Goal: Communication & Community: Answer question/provide support

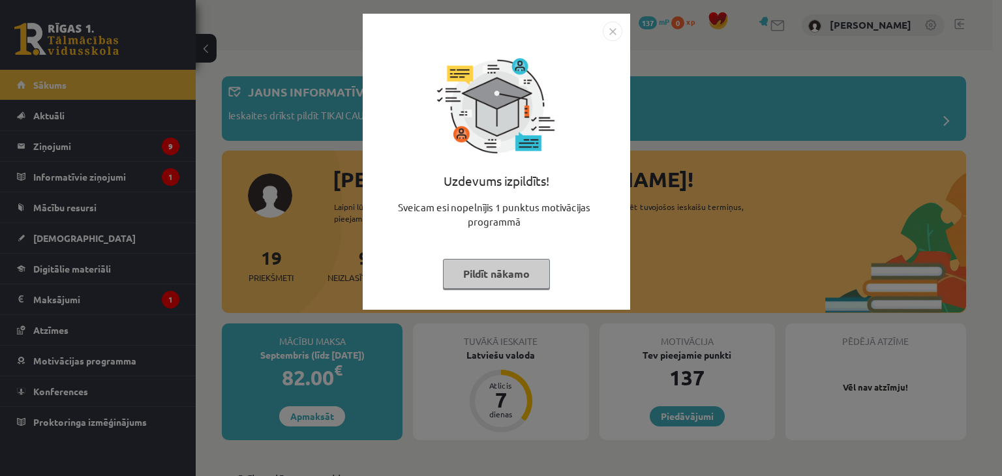
click at [611, 33] on img "Close" at bounding box center [613, 32] width 20 height 20
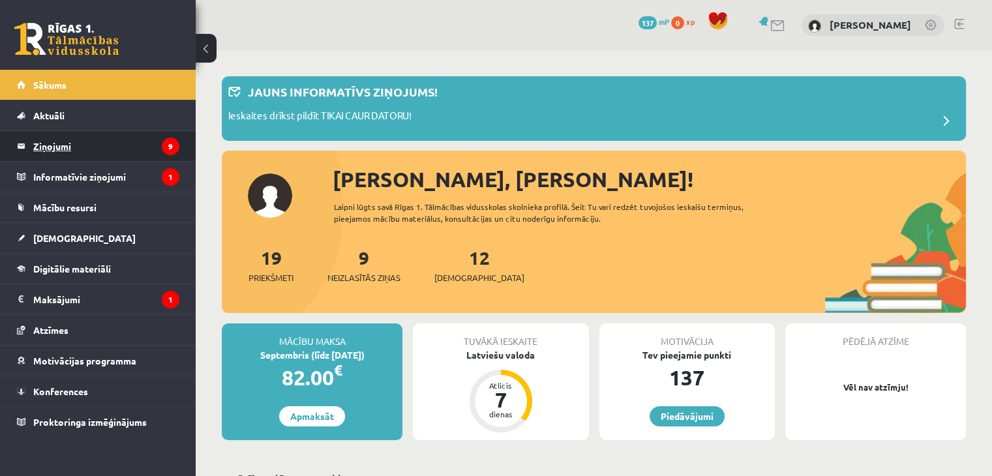
click at [53, 143] on legend "Ziņojumi 9" at bounding box center [106, 146] width 146 height 30
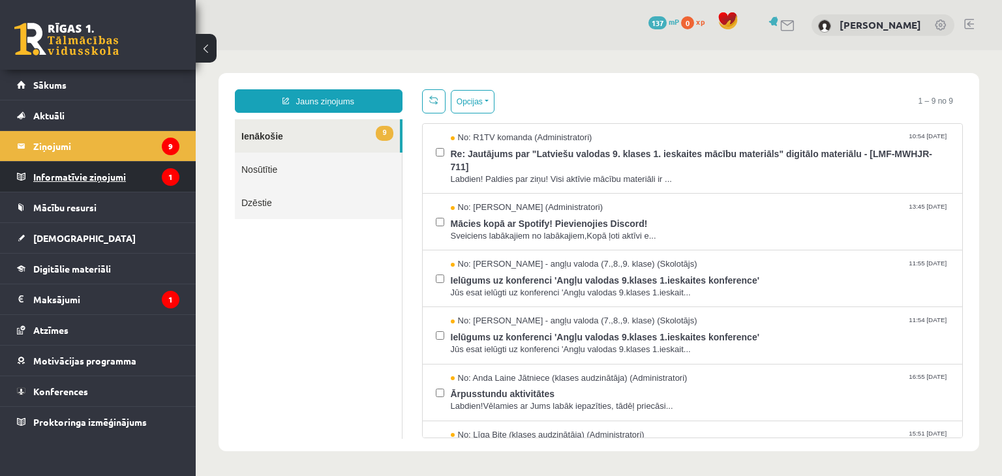
click at [122, 178] on legend "Informatīvie ziņojumi 1" at bounding box center [106, 177] width 146 height 30
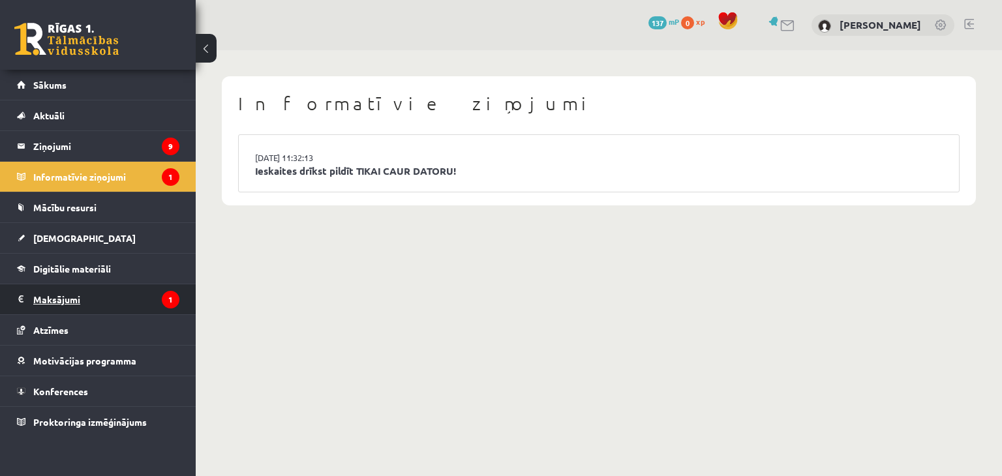
click at [61, 295] on legend "Maksājumi 1" at bounding box center [106, 299] width 146 height 30
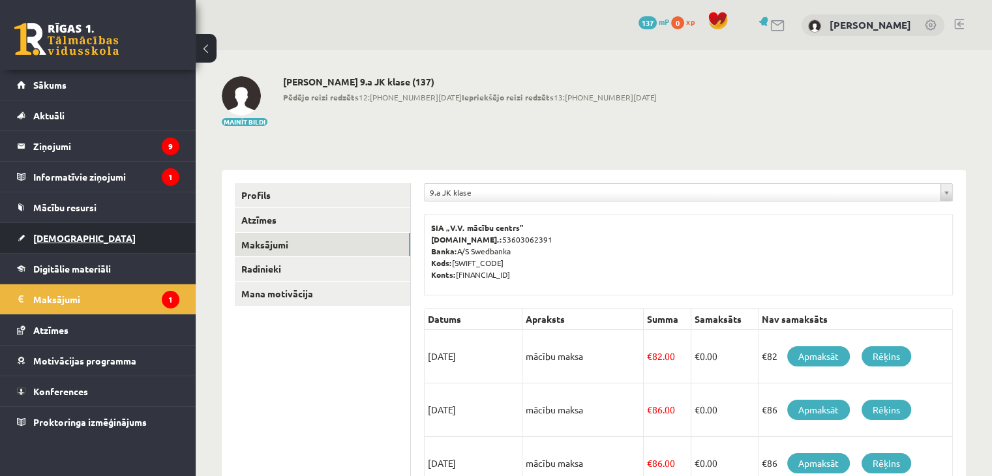
click at [65, 233] on span "[DEMOGRAPHIC_DATA]" at bounding box center [84, 238] width 102 height 12
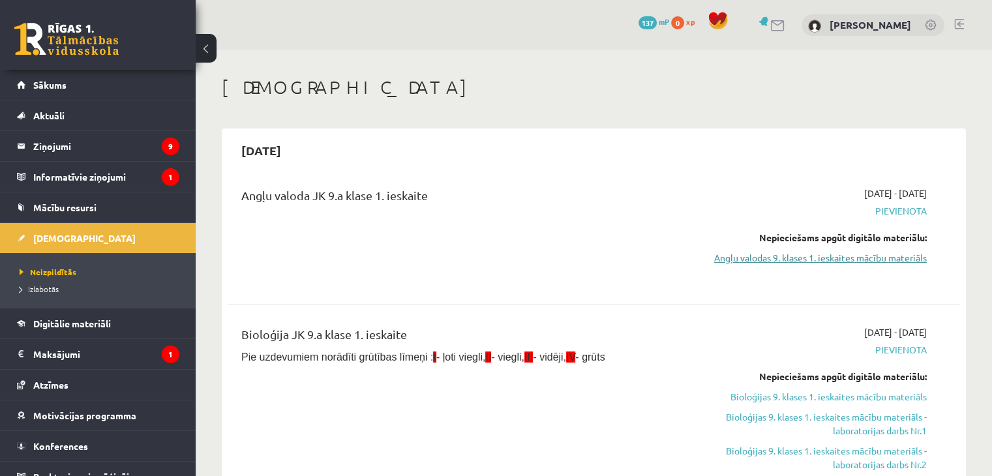
click at [857, 258] on link "Angļu valodas 9. klases 1. ieskaites mācību materiāls" at bounding box center [819, 258] width 215 height 14
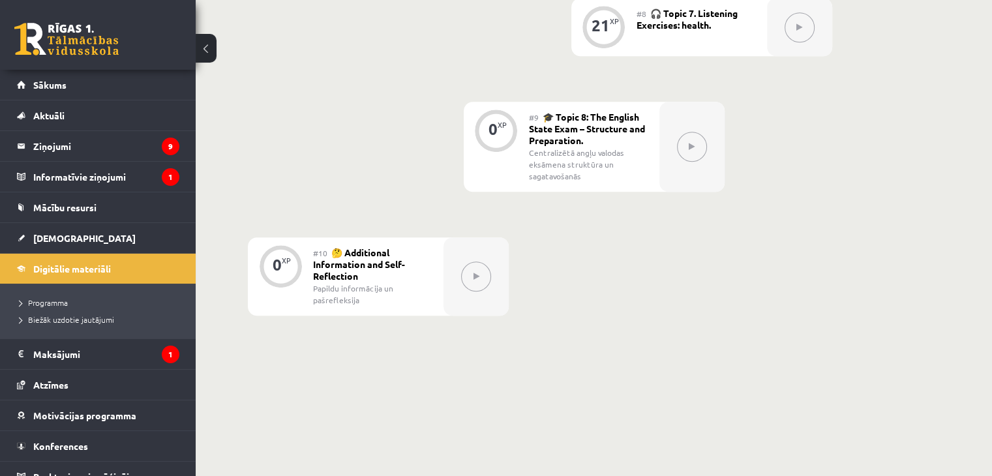
scroll to position [1090, 0]
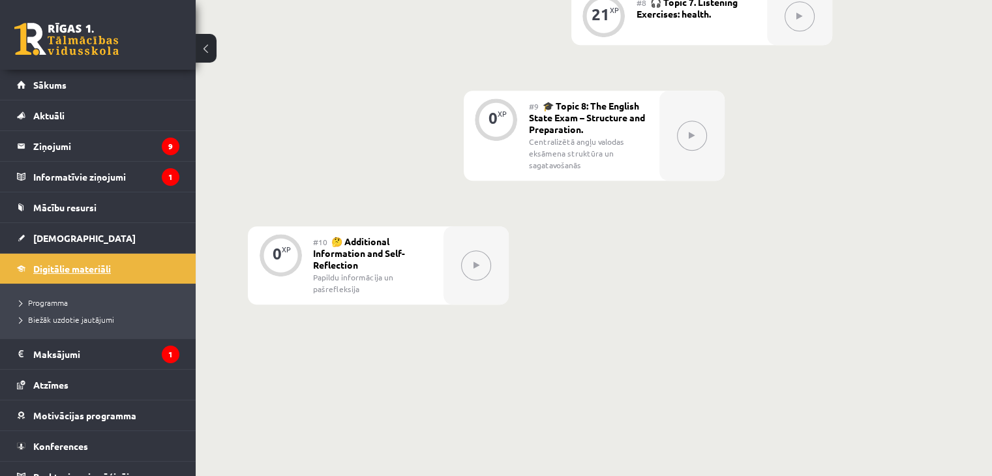
click at [74, 270] on span "Digitālie materiāli" at bounding box center [72, 269] width 78 height 12
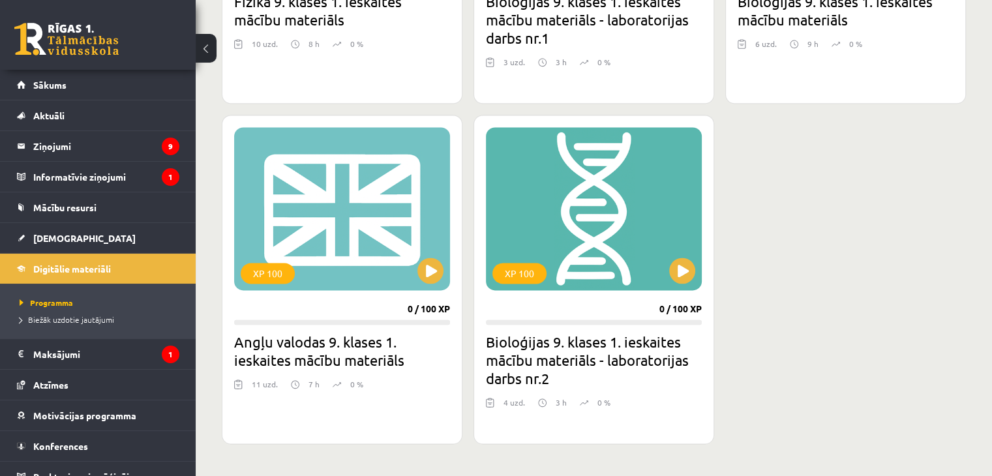
scroll to position [1762, 0]
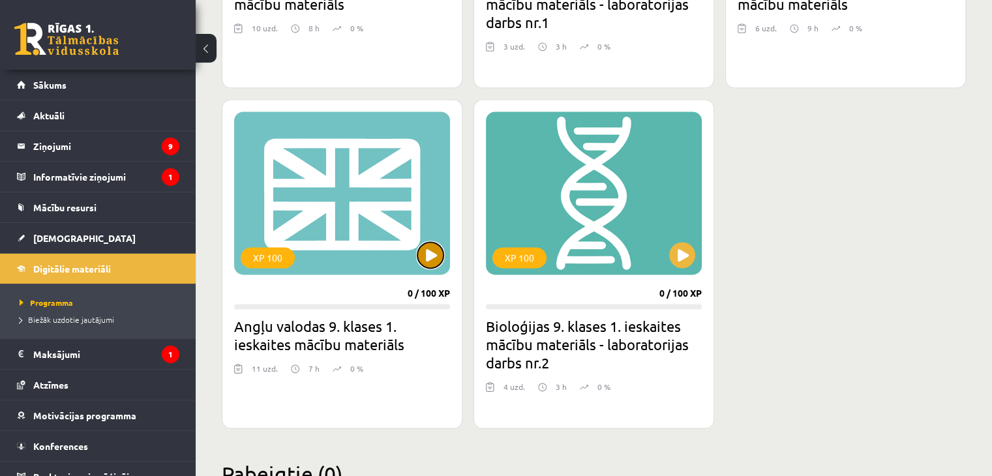
click at [432, 254] on button at bounding box center [430, 255] width 26 height 26
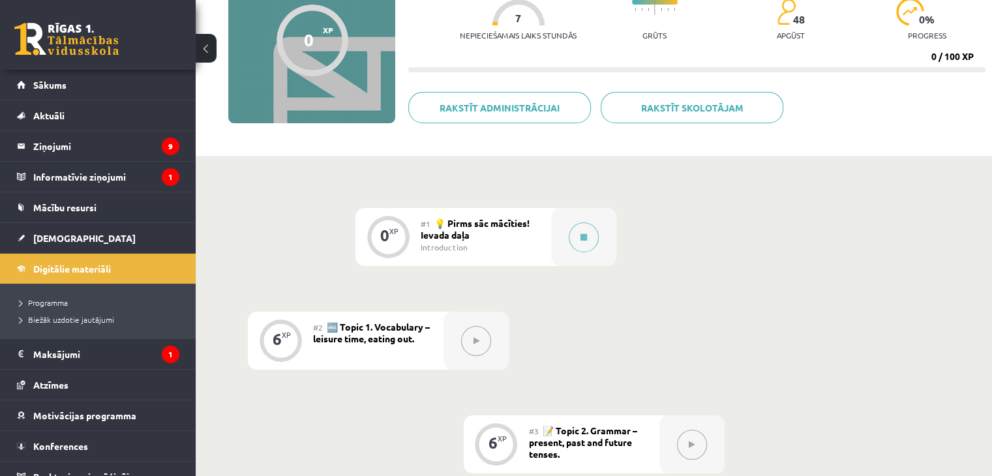
scroll to position [162, 0]
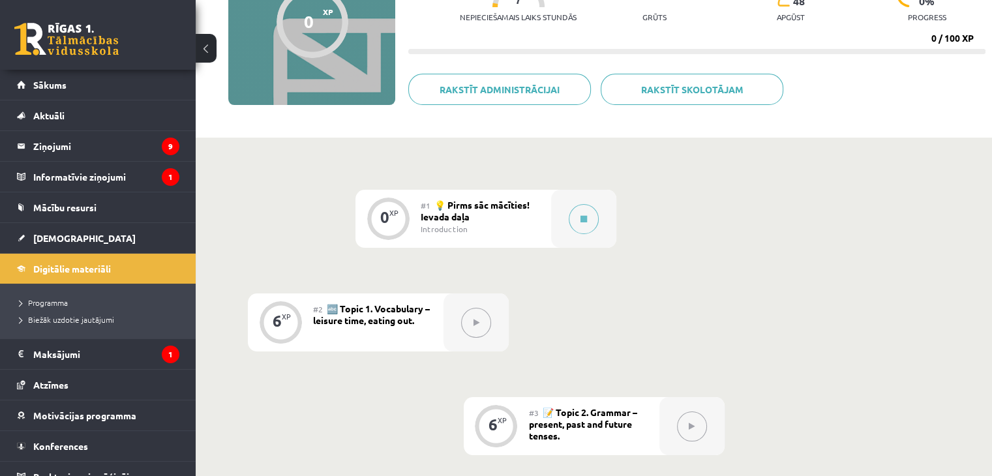
drag, startPoint x: 477, startPoint y: 325, endPoint x: 363, endPoint y: 306, distance: 115.7
click at [363, 306] on span "🔤 Topic 1. Vocabulary – leisure time, eating out." at bounding box center [371, 314] width 117 height 23
click at [288, 323] on div "6 XP" at bounding box center [280, 320] width 39 height 39
click at [50, 303] on span "Programma" at bounding box center [44, 302] width 48 height 10
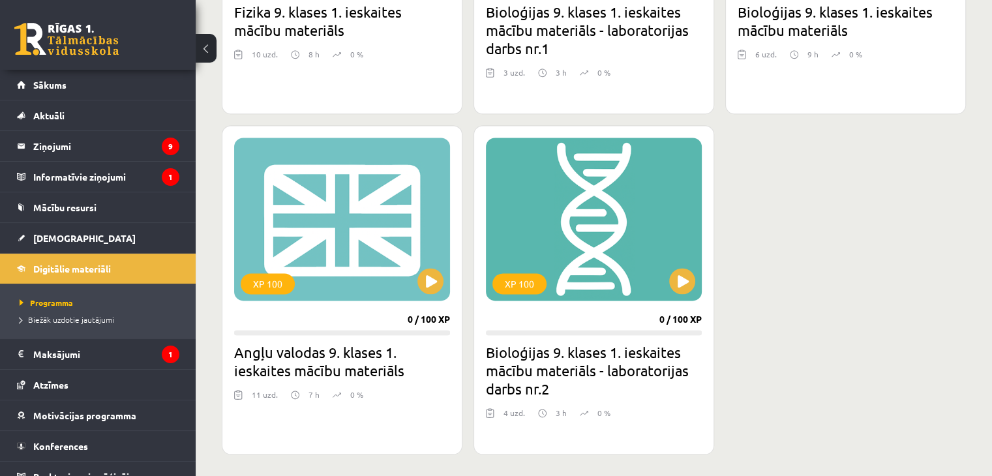
scroll to position [1739, 0]
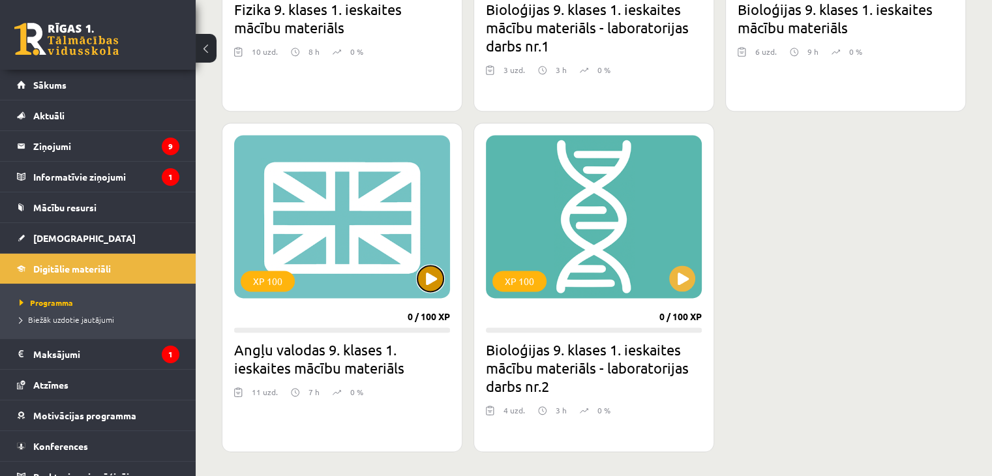
click at [432, 277] on button at bounding box center [430, 278] width 26 height 26
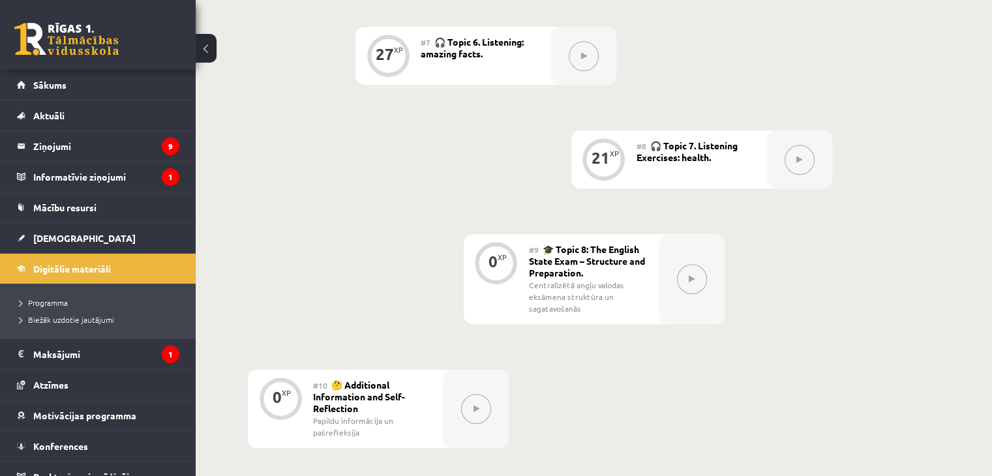
scroll to position [1147, 0]
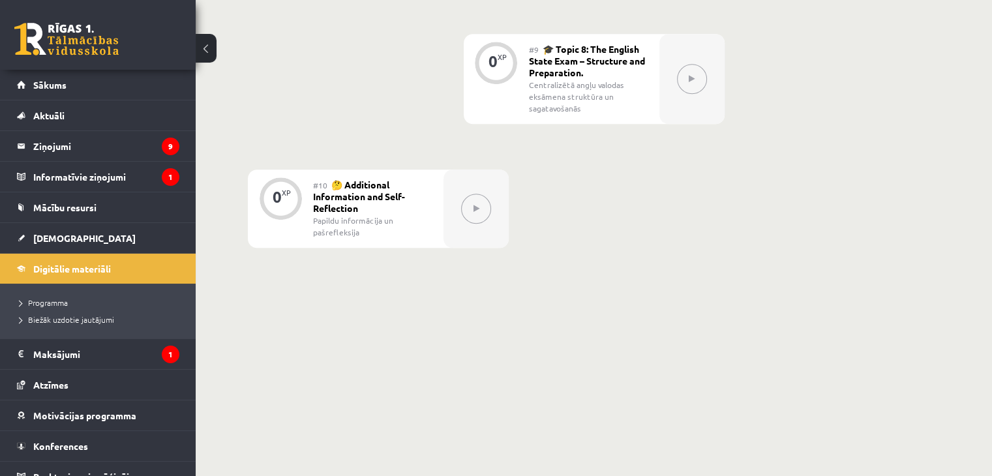
click at [487, 212] on button at bounding box center [476, 209] width 30 height 30
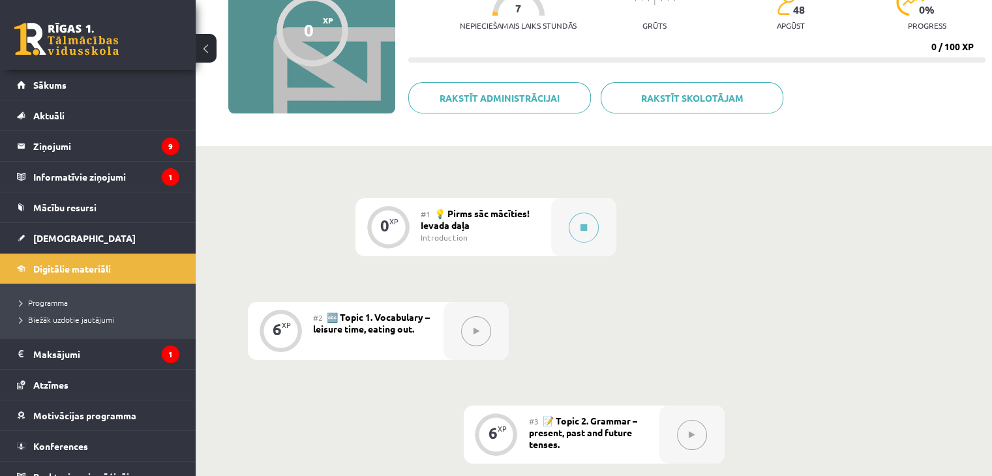
scroll to position [162, 0]
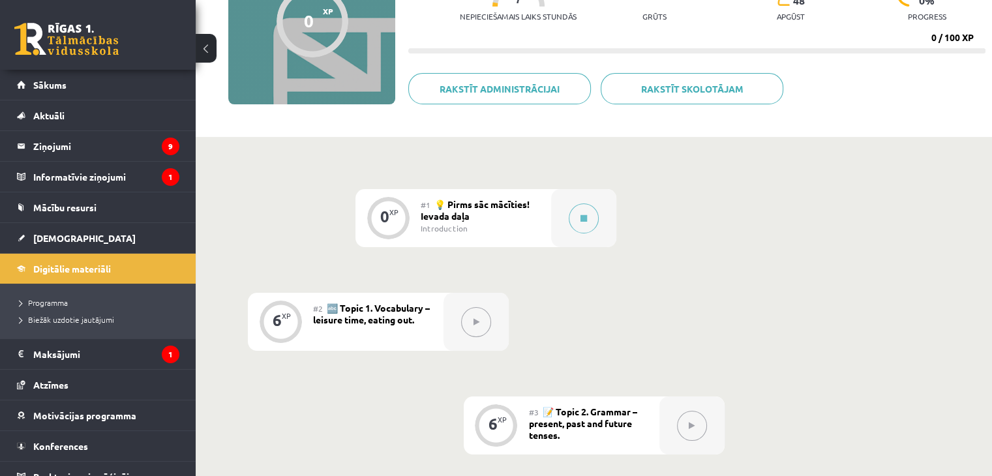
click at [362, 312] on span "🔤 Topic 1. Vocabulary – leisure time, eating out." at bounding box center [371, 313] width 117 height 23
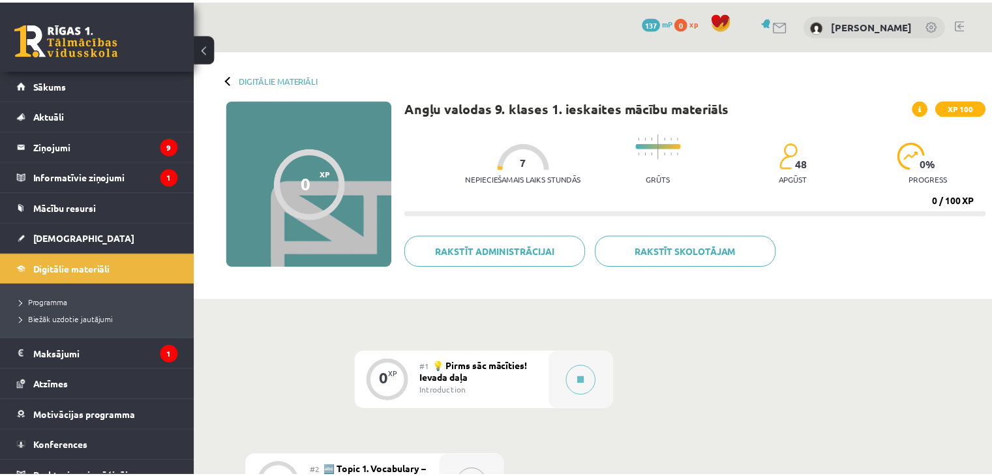
scroll to position [162, 0]
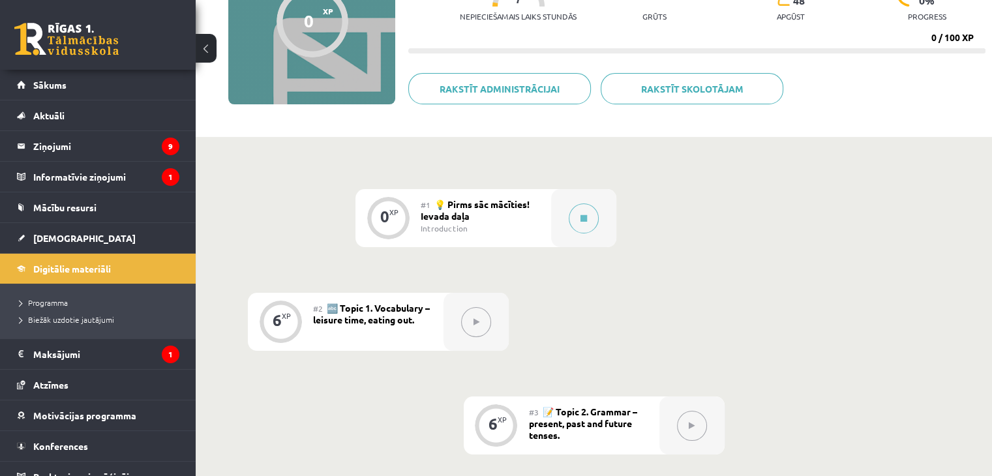
click at [475, 335] on button at bounding box center [476, 322] width 30 height 30
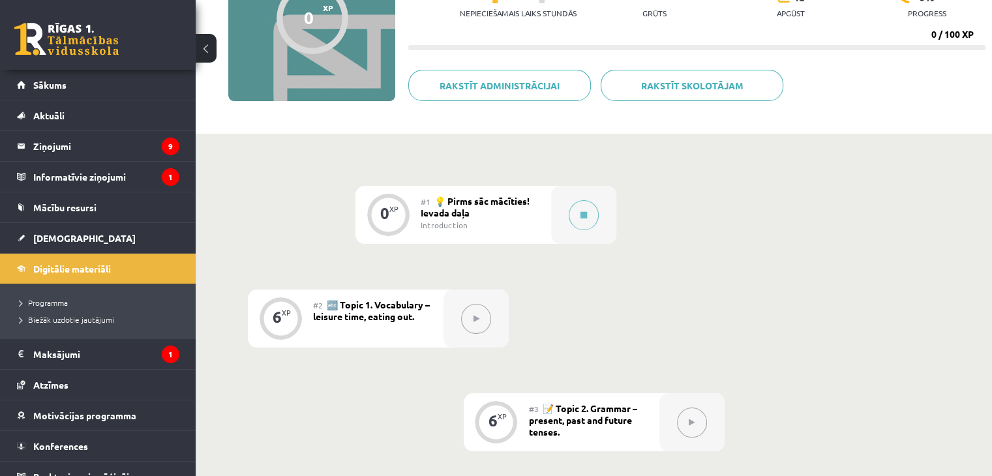
scroll to position [0, 0]
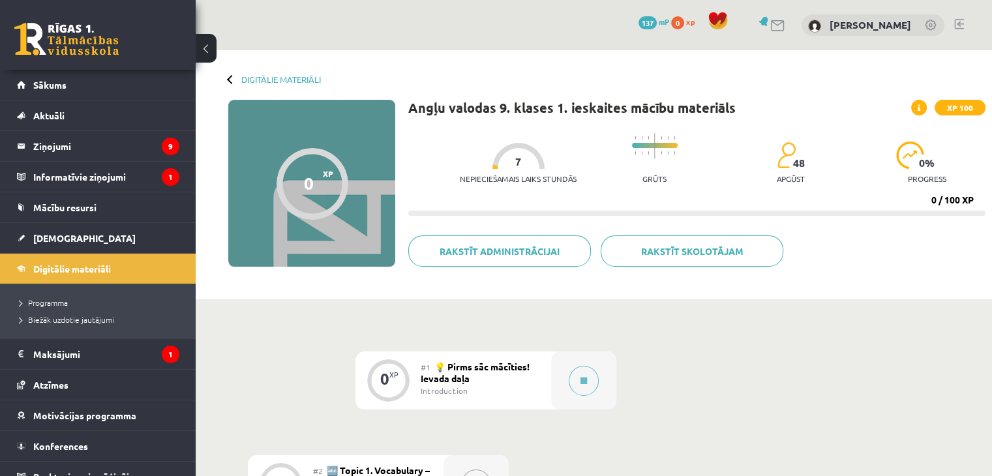
click at [770, 22] on link at bounding box center [778, 25] width 16 height 11
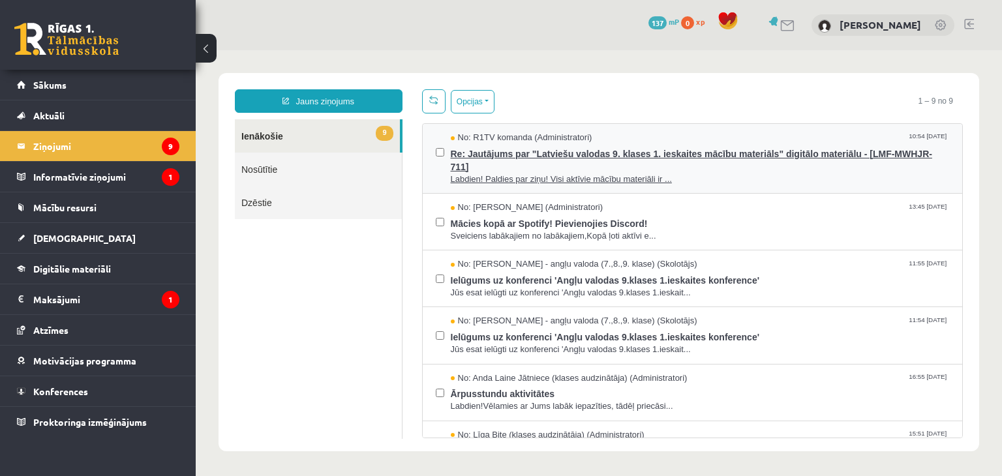
click at [670, 155] on span "Re: Jautājums par "Latviešu valodas 9. klases 1. ieskaites mācību materiāls" di…" at bounding box center [700, 158] width 499 height 29
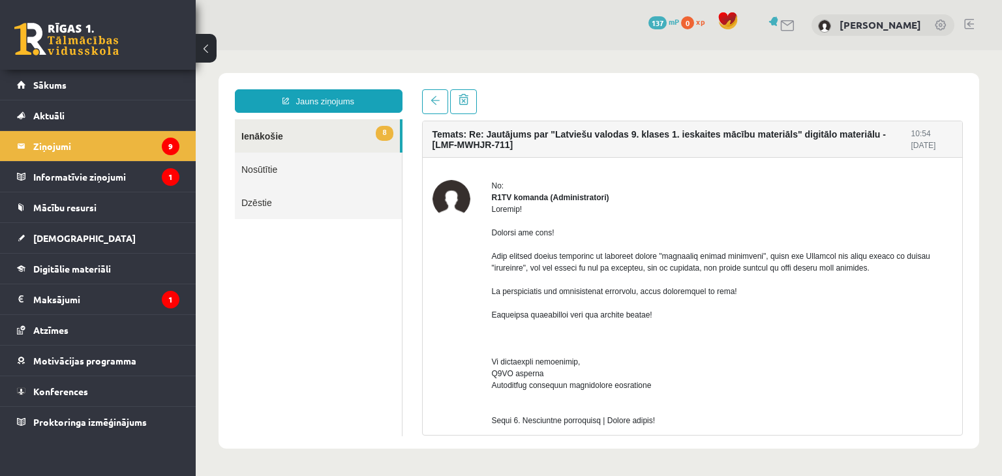
click at [670, 155] on div "Temats: Re: Jautājums par "Latviešu valodas 9. klases 1. ieskaites mācību mater…" at bounding box center [693, 139] width 540 height 37
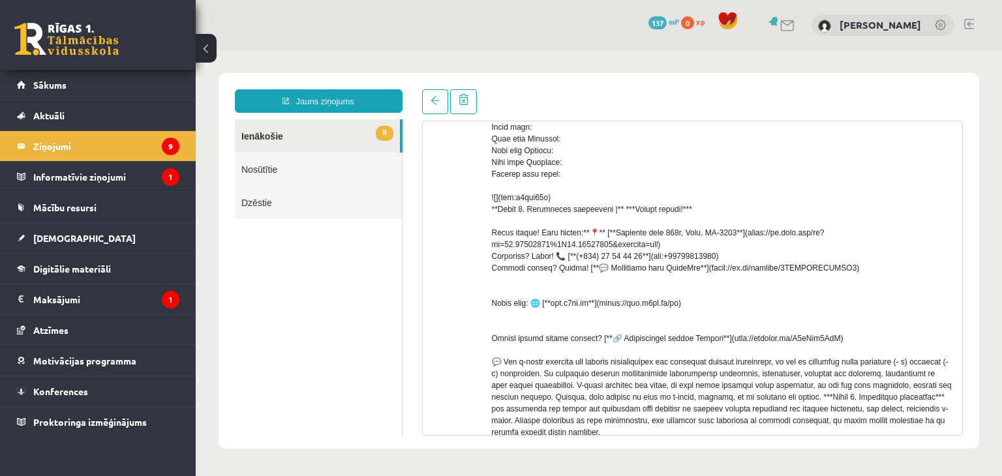
scroll to position [527, 0]
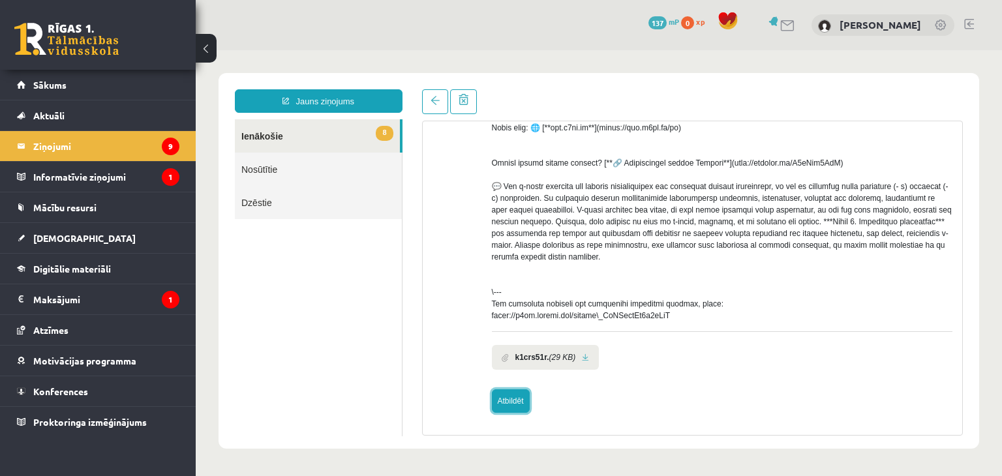
click at [519, 402] on link "Atbildēt" at bounding box center [511, 400] width 38 height 23
type input "**********"
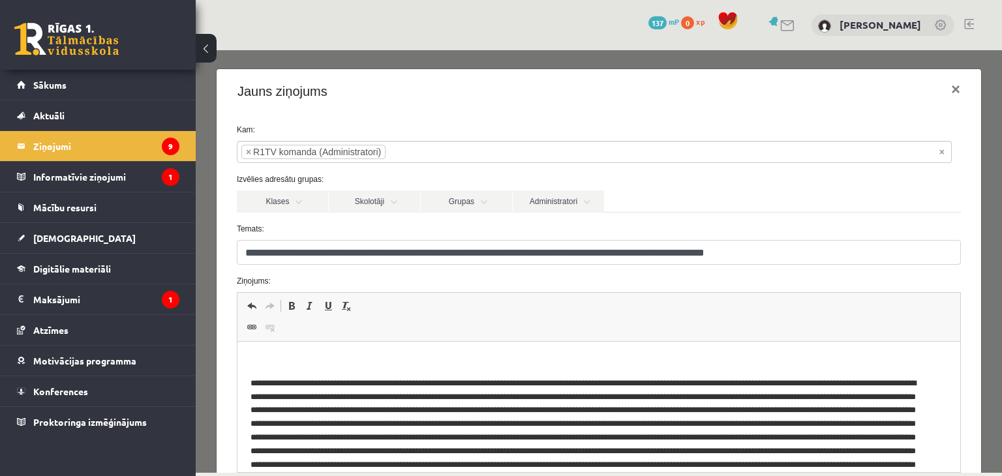
click at [579, 348] on html at bounding box center [598, 454] width 723 height 224
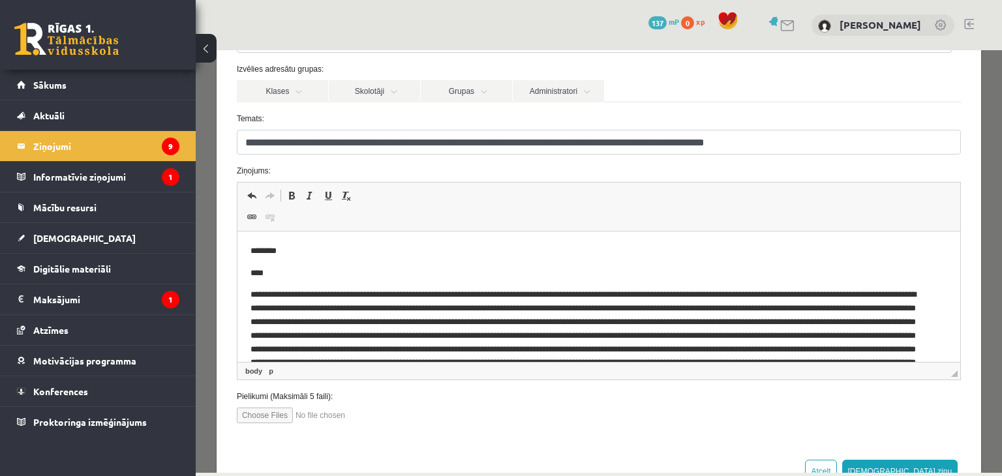
scroll to position [121, 0]
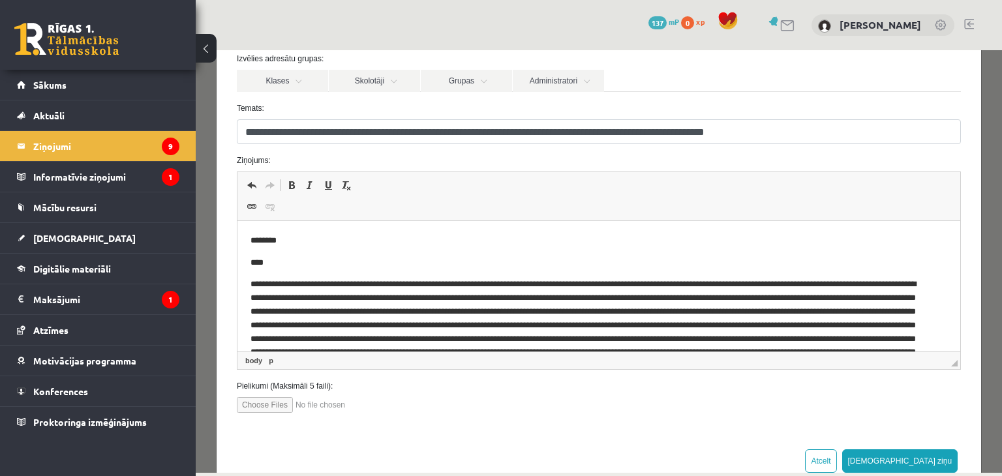
drag, startPoint x: 997, startPoint y: 243, endPoint x: 908, endPoint y: 157, distance: 123.6
drag, startPoint x: 246, startPoint y: 237, endPoint x: 319, endPoint y: 260, distance: 76.3
click at [319, 260] on html "******** *******" at bounding box center [598, 344] width 723 height 247
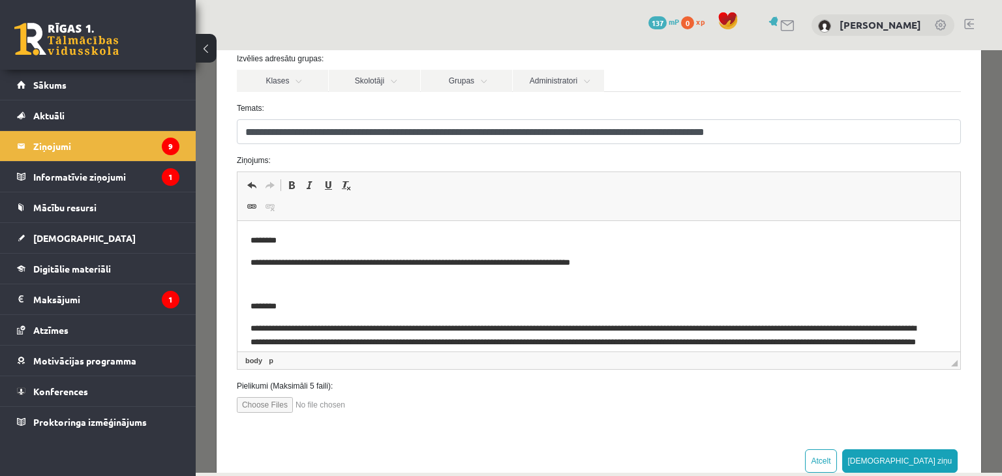
click at [284, 402] on input "file" at bounding box center [311, 405] width 148 height 16
click at [284, 400] on input "file" at bounding box center [311, 405] width 148 height 16
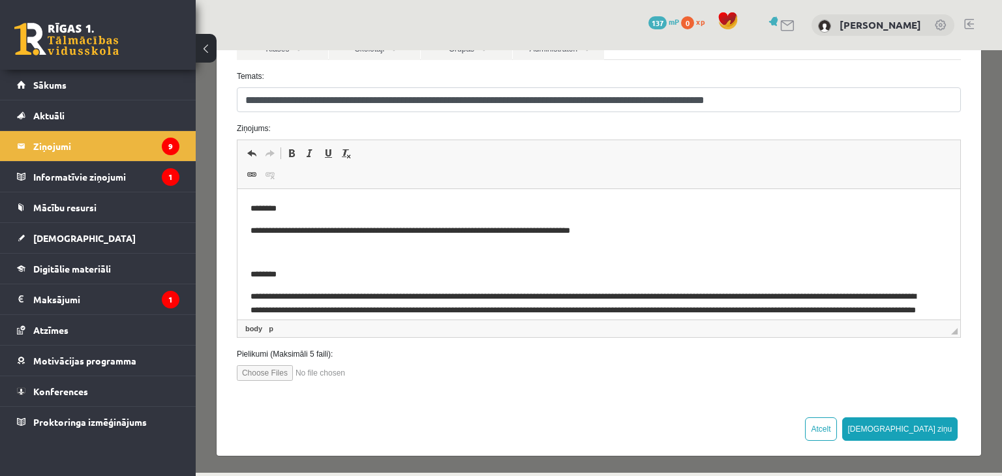
click at [267, 368] on input "file" at bounding box center [311, 373] width 148 height 16
type input "**********"
click at [257, 371] on input "file" at bounding box center [311, 373] width 148 height 16
click at [276, 372] on input "file" at bounding box center [311, 373] width 148 height 16
click at [263, 376] on input "file" at bounding box center [311, 373] width 148 height 16
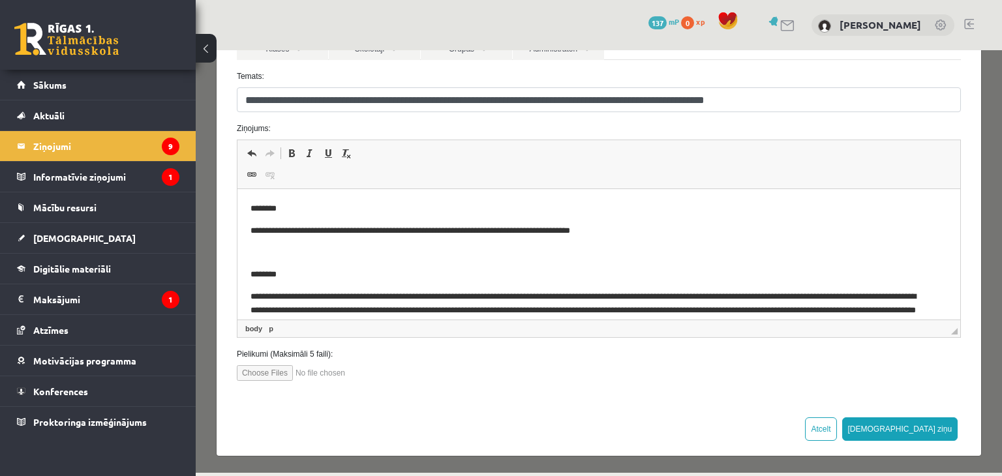
type input "**********"
click at [921, 426] on button "[DEMOGRAPHIC_DATA] ziņu" at bounding box center [900, 428] width 116 height 23
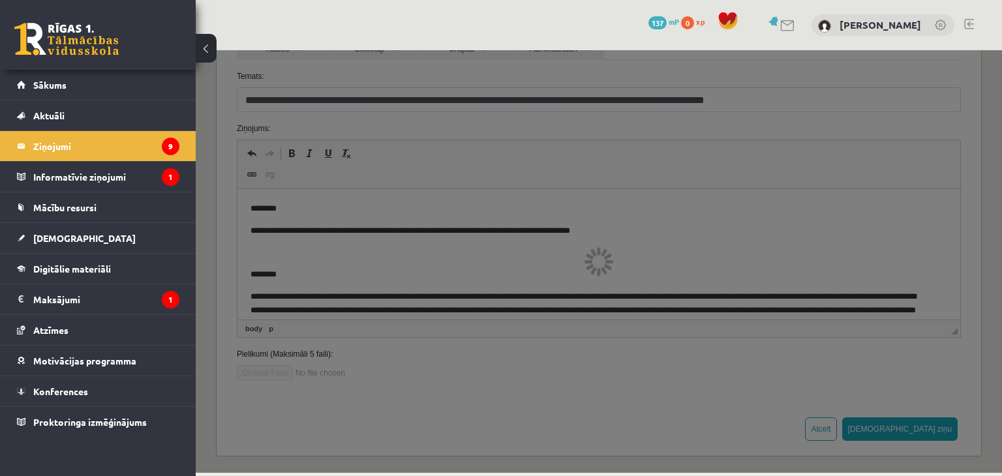
drag, startPoint x: 997, startPoint y: 336, endPoint x: 997, endPoint y: 311, distance: 24.8
click at [997, 311] on div at bounding box center [599, 261] width 806 height 423
drag, startPoint x: 997, startPoint y: 311, endPoint x: 998, endPoint y: 230, distance: 81.5
drag, startPoint x: 998, startPoint y: 230, endPoint x: 955, endPoint y: 98, distance: 138.0
click at [955, 98] on div at bounding box center [599, 261] width 806 height 423
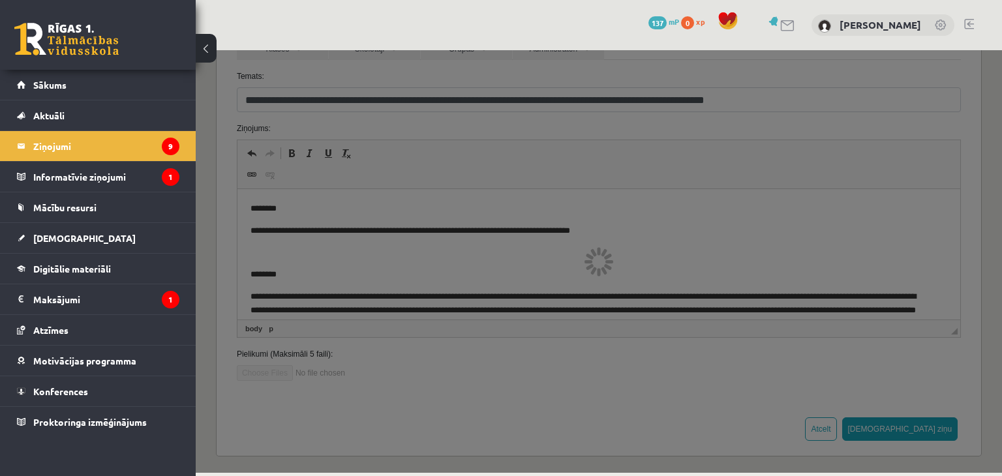
click at [884, 428] on div at bounding box center [599, 261] width 806 height 423
click at [888, 428] on div at bounding box center [599, 261] width 806 height 423
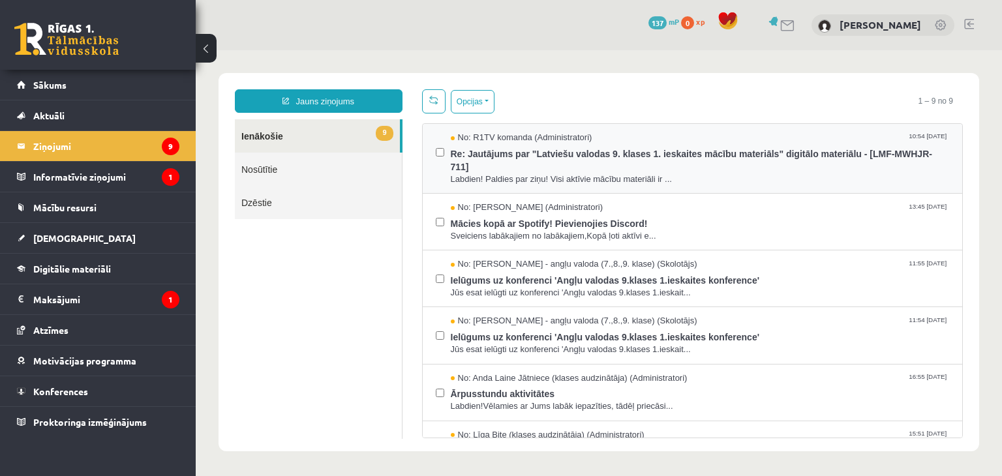
scroll to position [0, 0]
click at [719, 147] on span "Re: Jautājums par "Latviešu valodas 9. klases 1. ieskaites mācību materiāls" di…" at bounding box center [700, 158] width 499 height 29
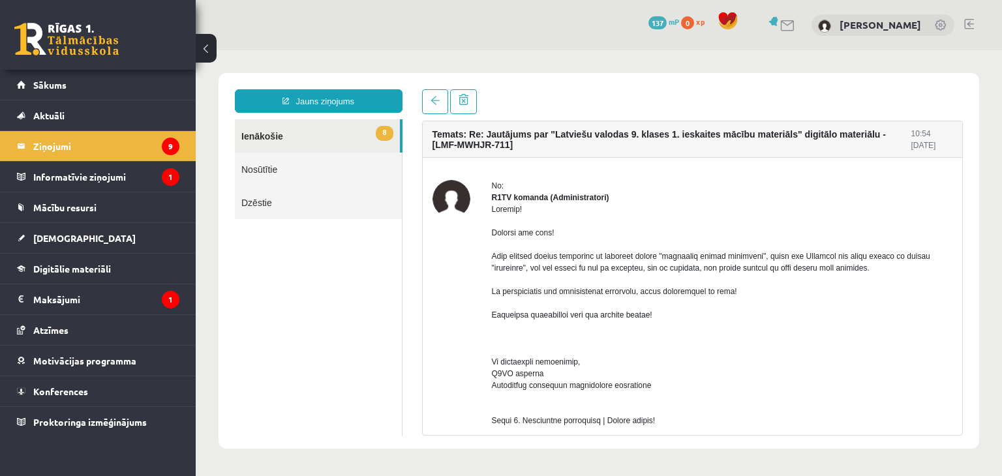
click at [288, 168] on link "Nosūtītie" at bounding box center [318, 169] width 167 height 33
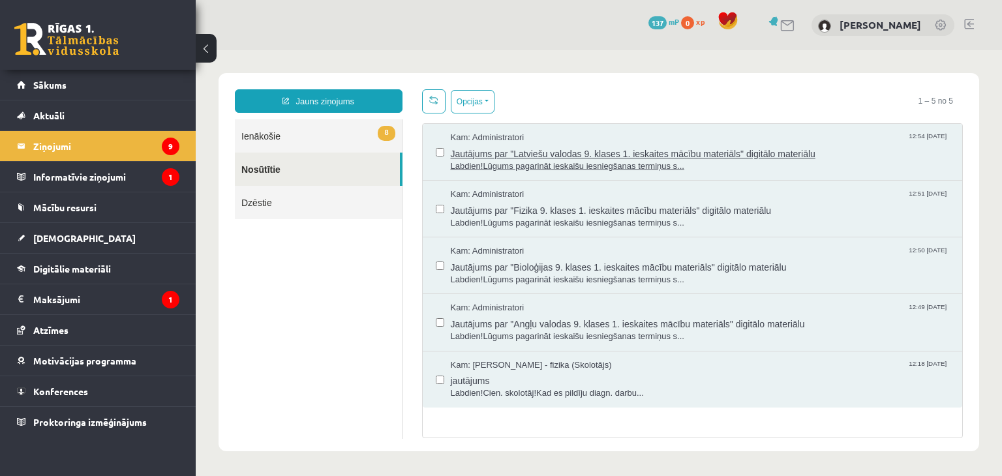
click at [595, 154] on span "Jautājums par "Latviešu valodas 9. klases 1. ieskaites mācību materiāls" digitā…" at bounding box center [700, 152] width 499 height 16
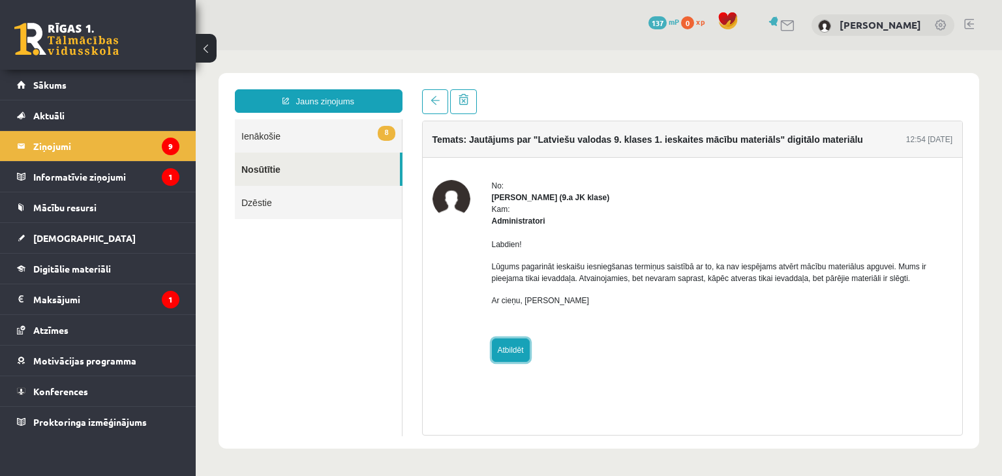
click at [514, 350] on link "Atbildēt" at bounding box center [511, 349] width 38 height 23
type input "**********"
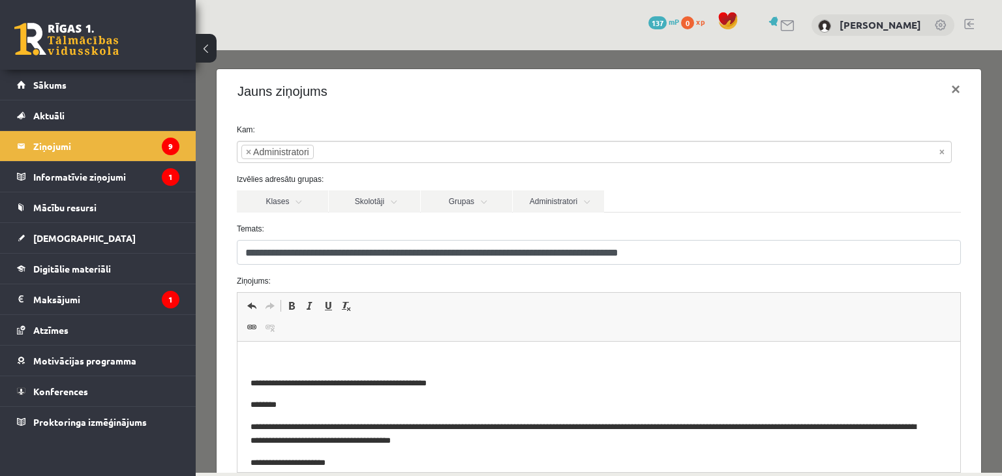
click at [299, 353] on html "**********" at bounding box center [598, 412] width 723 height 141
click at [265, 351] on html "**********" at bounding box center [598, 412] width 723 height 141
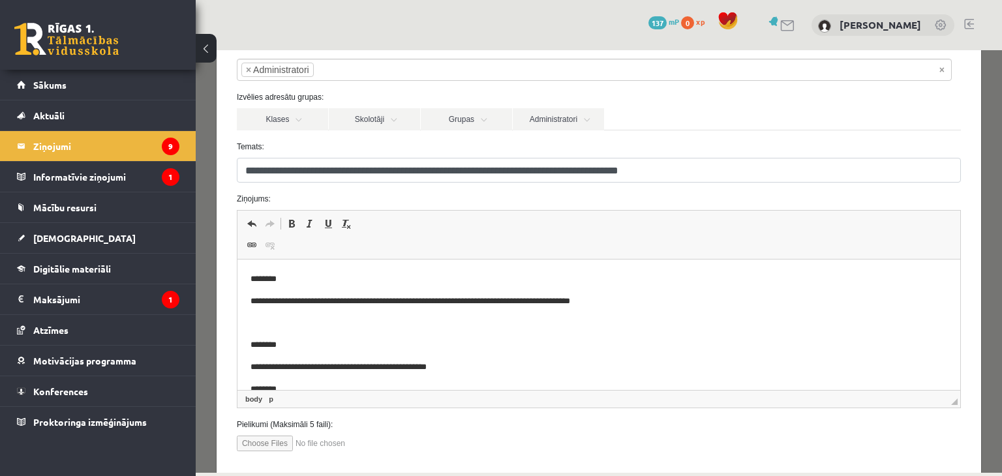
scroll to position [153, 0]
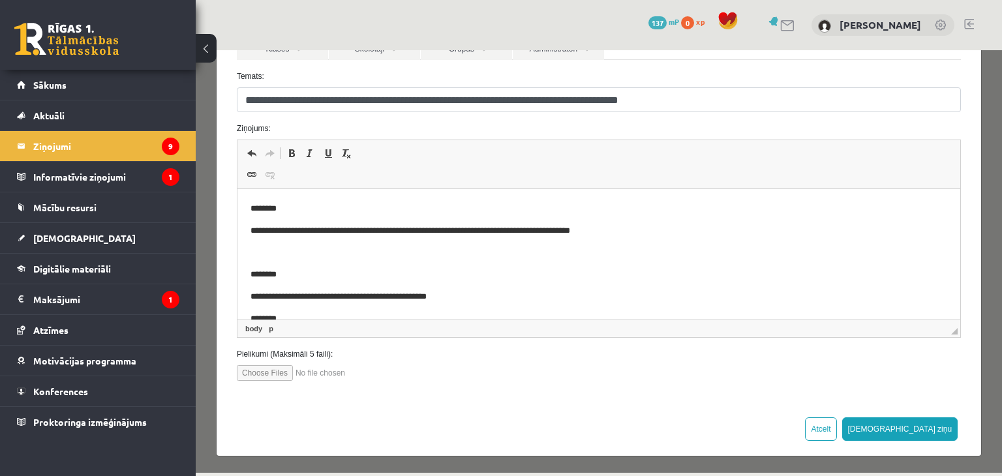
click at [280, 373] on input "file" at bounding box center [311, 373] width 148 height 16
click at [288, 370] on input "file" at bounding box center [311, 373] width 148 height 16
type input "**********"
click at [925, 430] on button "[DEMOGRAPHIC_DATA] ziņu" at bounding box center [900, 428] width 116 height 23
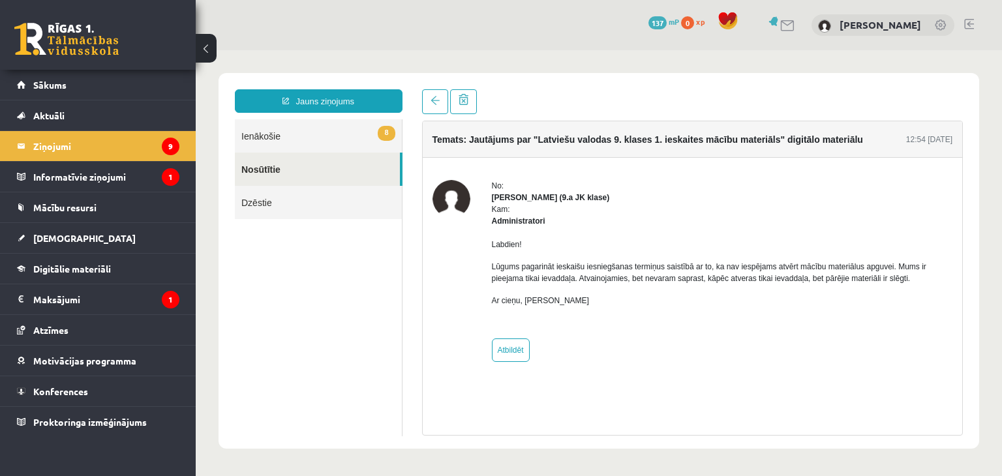
scroll to position [0, 0]
click at [274, 170] on link "Nosūtītie" at bounding box center [317, 169] width 165 height 33
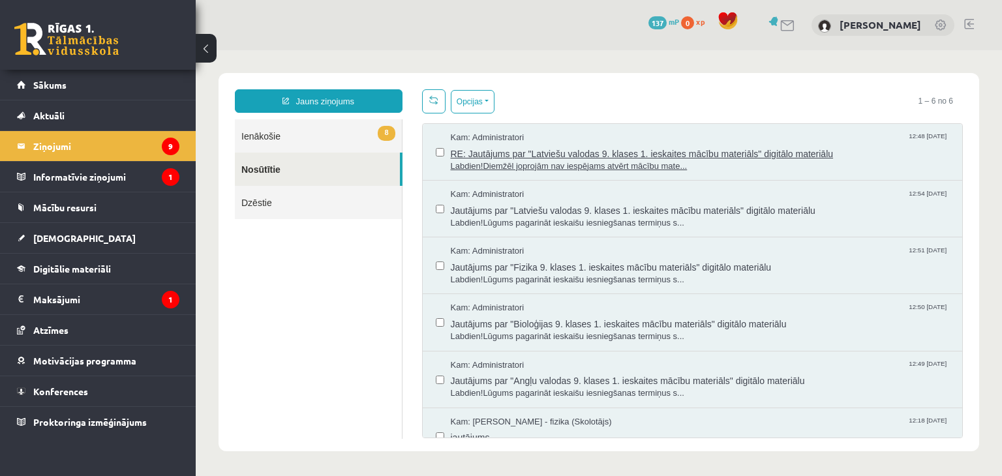
click at [724, 151] on span "RE: Jautājums par "Latviešu valodas 9. klases 1. ieskaites mācību materiāls" di…" at bounding box center [700, 152] width 499 height 16
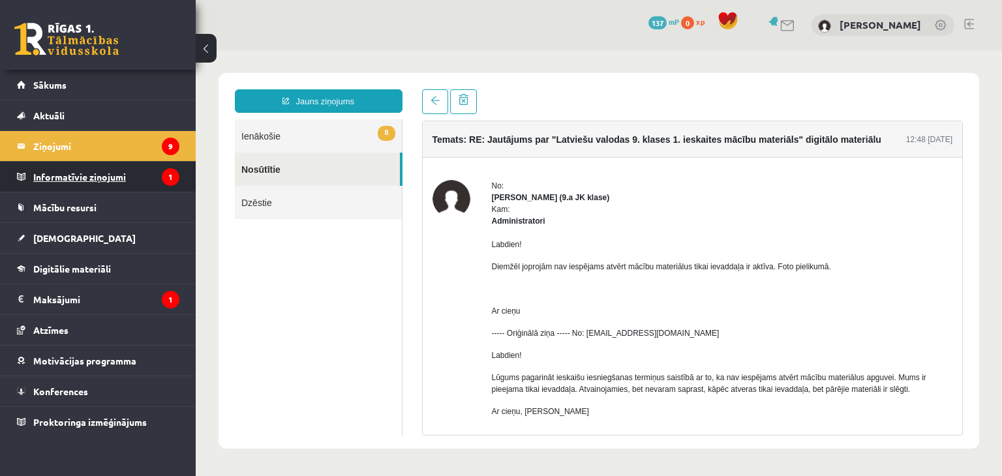
click at [110, 173] on legend "Informatīvie ziņojumi 1" at bounding box center [106, 177] width 146 height 30
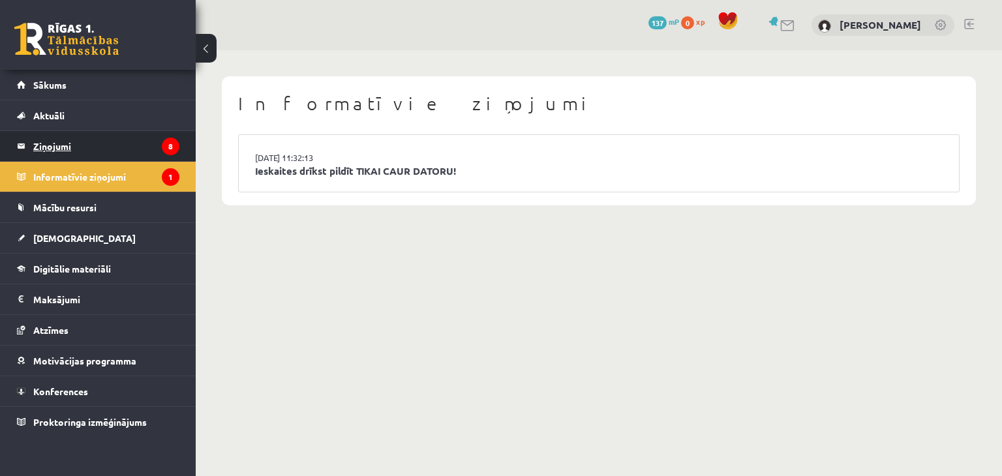
click at [60, 146] on legend "Ziņojumi 8" at bounding box center [106, 146] width 146 height 30
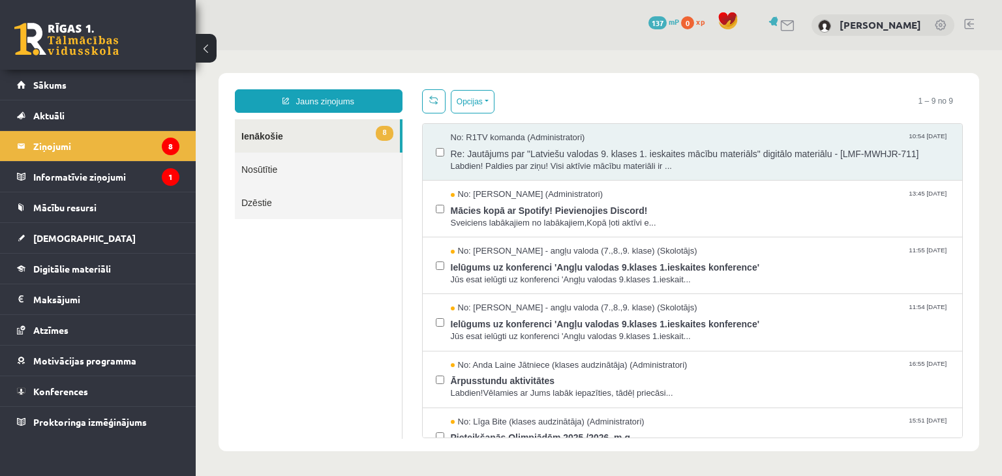
click at [269, 170] on link "Nosūtītie" at bounding box center [318, 169] width 167 height 33
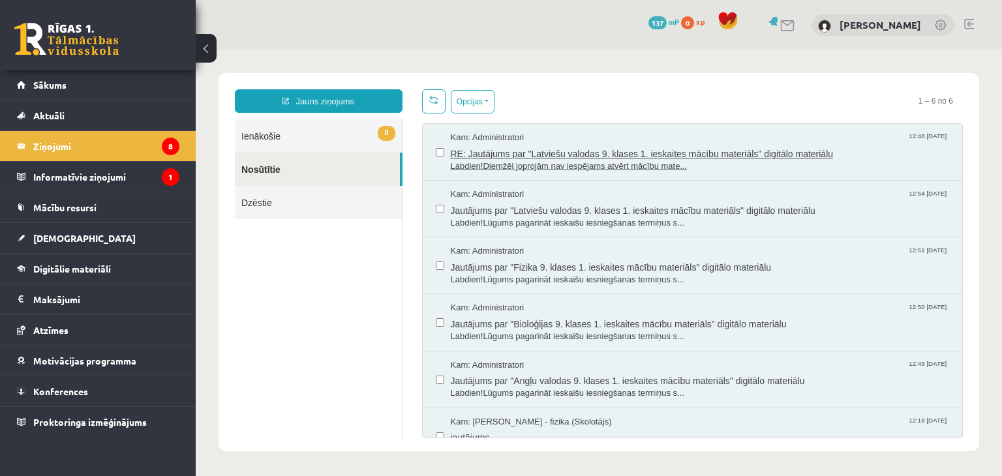
click at [626, 161] on span "Labdien!Diemžēl joprojām nav iespējams atvērt mācību mate..." at bounding box center [700, 166] width 499 height 12
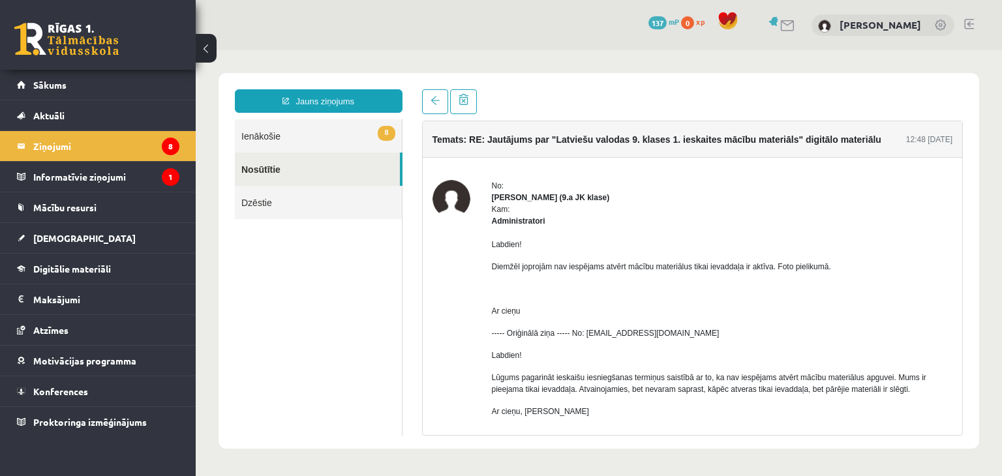
click at [970, 22] on link at bounding box center [969, 24] width 10 height 10
